Goal: Connect with others: Connect with others

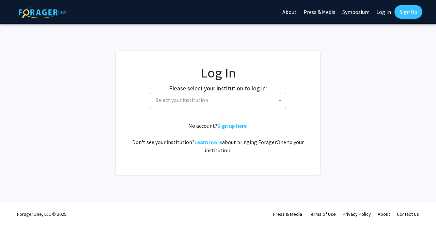
select select
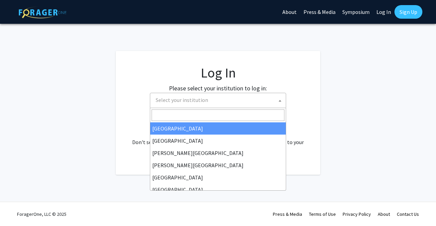
click at [196, 101] on span "Select your institution" at bounding box center [182, 100] width 52 height 7
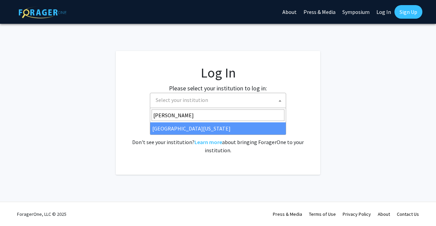
type input "[PERSON_NAME]"
select select "31"
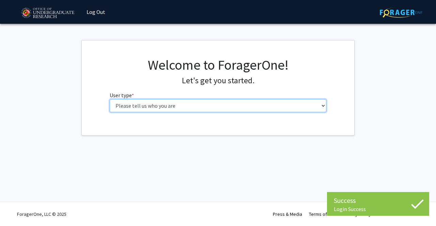
click at [159, 103] on select "Please tell us who you are Undergraduate Student Master's Student Doctoral Cand…" at bounding box center [218, 105] width 217 height 13
select select "1: undergrad"
click at [110, 99] on select "Please tell us who you are Undergraduate Student Master's Student Doctoral Cand…" at bounding box center [218, 105] width 217 height 13
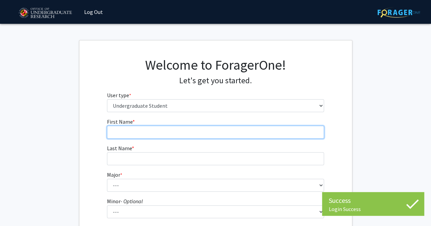
click at [173, 135] on input "First Name * required" at bounding box center [215, 132] width 217 height 13
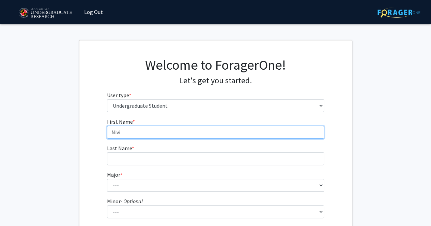
type input "Nivi"
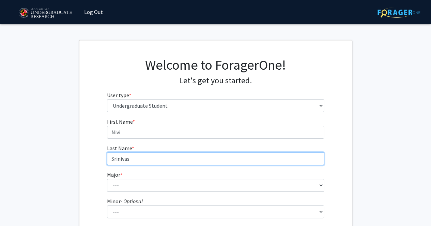
type input "Srinivas"
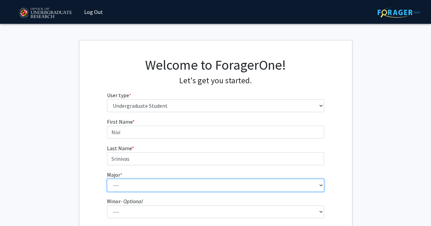
select select "74: 2375"
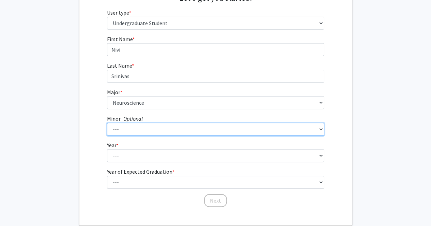
scroll to position [83, 0]
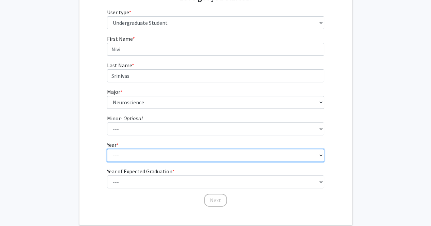
click at [130, 158] on select "--- First-year Sophomore Junior Senior Postbaccalaureate Certificate" at bounding box center [215, 155] width 217 height 13
select select "2: sophomore"
click at [107, 149] on select "--- First-year Sophomore Junior Senior Postbaccalaureate Certificate" at bounding box center [215, 155] width 217 height 13
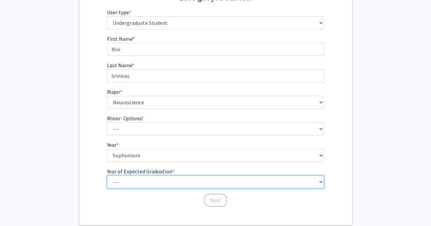
click at [131, 184] on select "--- 2025 2026 2027 2028 2029 2030 2031 2032 2033 2034" at bounding box center [215, 182] width 217 height 13
select select "4: 2028"
click at [107, 176] on select "--- 2025 2026 2027 2028 2029 2030 2031 2032 2033 2034" at bounding box center [215, 182] width 217 height 13
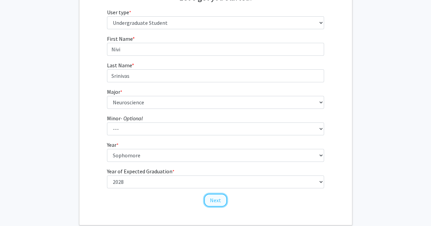
click at [217, 202] on button "Next" at bounding box center [215, 200] width 23 height 13
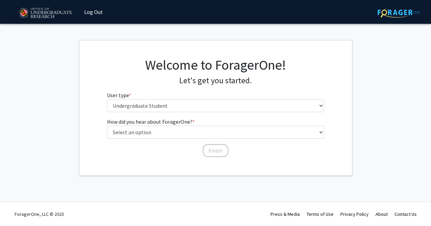
scroll to position [0, 0]
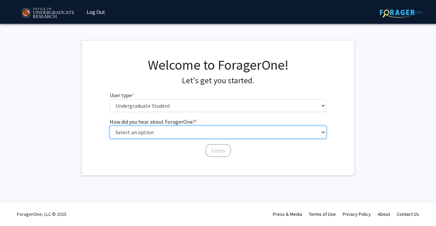
click at [173, 130] on select "Select an option Peer/student recommendation Faculty/staff recommendation Unive…" at bounding box center [218, 132] width 217 height 13
select select "2: faculty_recommendation"
click at [110, 126] on select "Select an option Peer/student recommendation Faculty/staff recommendation Unive…" at bounding box center [218, 132] width 217 height 13
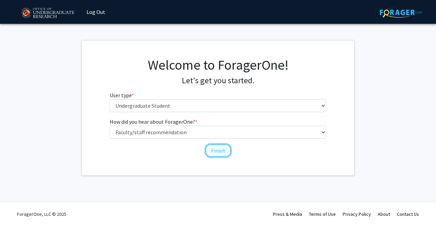
click at [217, 154] on button "Finish" at bounding box center [218, 150] width 26 height 13
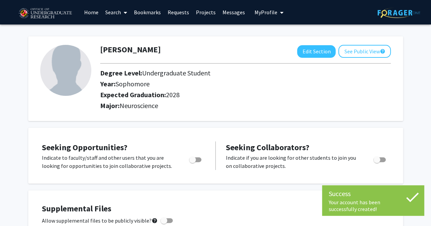
click at [127, 13] on icon at bounding box center [125, 12] width 3 height 5
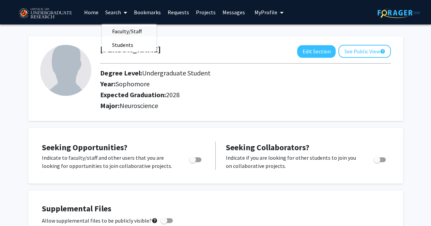
click at [119, 33] on span "Faculty/Staff" at bounding box center [127, 32] width 50 height 14
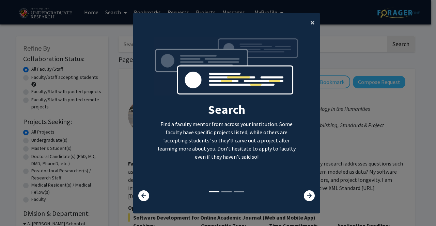
click at [310, 25] on span "×" at bounding box center [312, 22] width 4 height 11
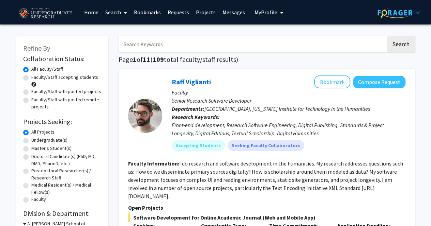
click at [31, 139] on label "Undergraduate(s)" at bounding box center [49, 140] width 36 height 7
click at [31, 139] on input "Undergraduate(s)" at bounding box center [33, 139] width 4 height 4
radio input "true"
click at [43, 77] on label "Faculty/Staff accepting students" at bounding box center [64, 77] width 67 height 7
click at [36, 77] on input "Faculty/Staff accepting students" at bounding box center [33, 76] width 4 height 4
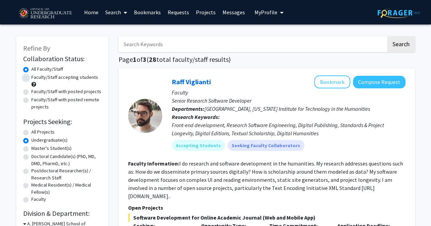
radio input "true"
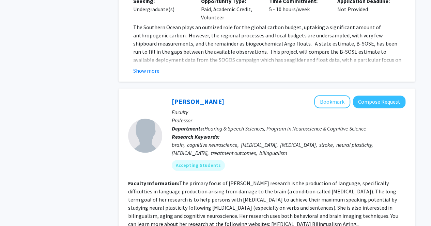
scroll to position [2993, 0]
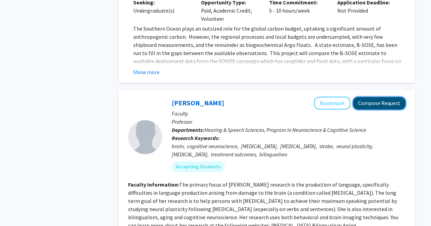
drag, startPoint x: 379, startPoint y: 64, endPoint x: 398, endPoint y: 65, distance: 18.8
click at [398, 97] on button "Compose Request" at bounding box center [379, 103] width 52 height 13
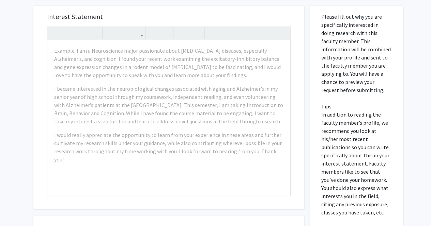
scroll to position [315, 0]
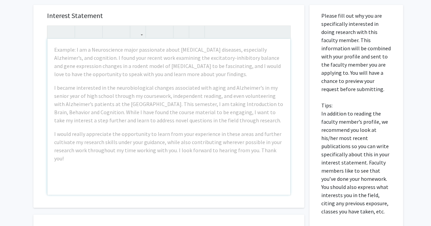
click at [309, 96] on div "Please fill out why you are specifically interested in doing research with this…" at bounding box center [356, 155] width 94 height 301
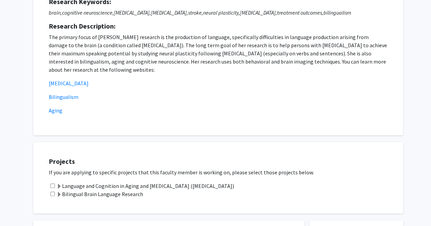
scroll to position [97, 0]
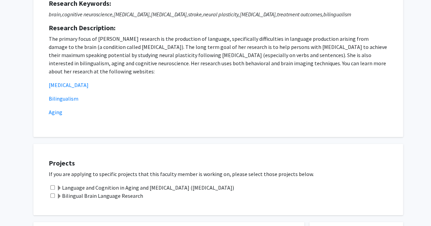
click at [52, 187] on input "checkbox" at bounding box center [52, 188] width 4 height 4
checkbox input "true"
click at [59, 194] on span at bounding box center [59, 196] width 5 height 5
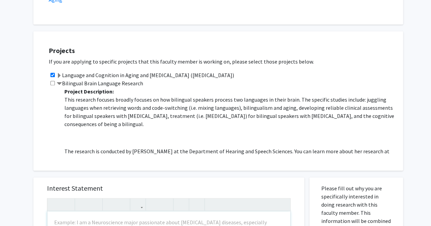
scroll to position [211, 0]
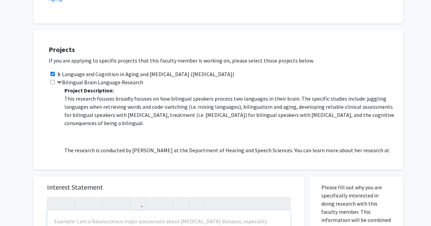
click at [52, 83] on input "checkbox" at bounding box center [52, 82] width 4 height 4
checkbox input "true"
click at [58, 81] on span at bounding box center [59, 82] width 5 height 5
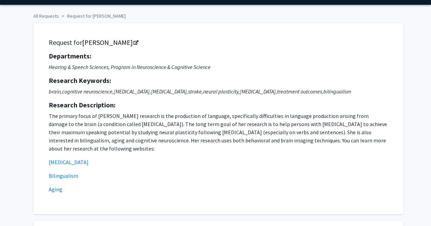
scroll to position [0, 0]
